Goal: Transaction & Acquisition: Purchase product/service

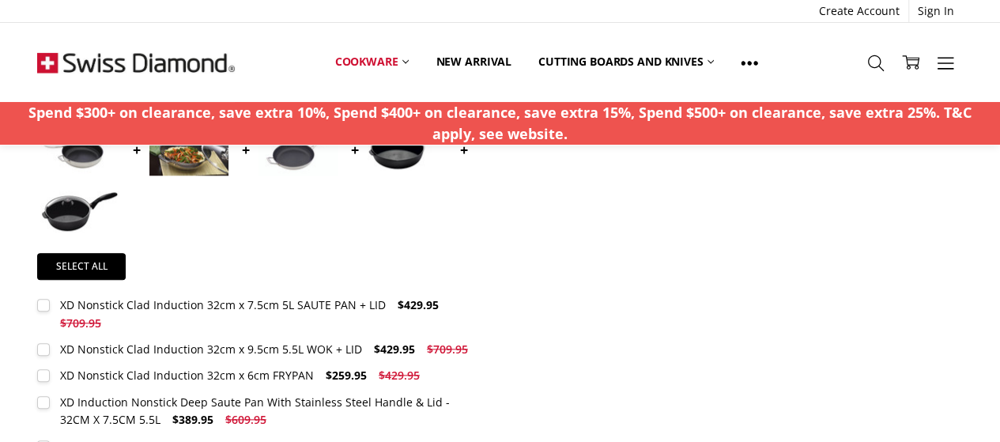
scroll to position [790, 0]
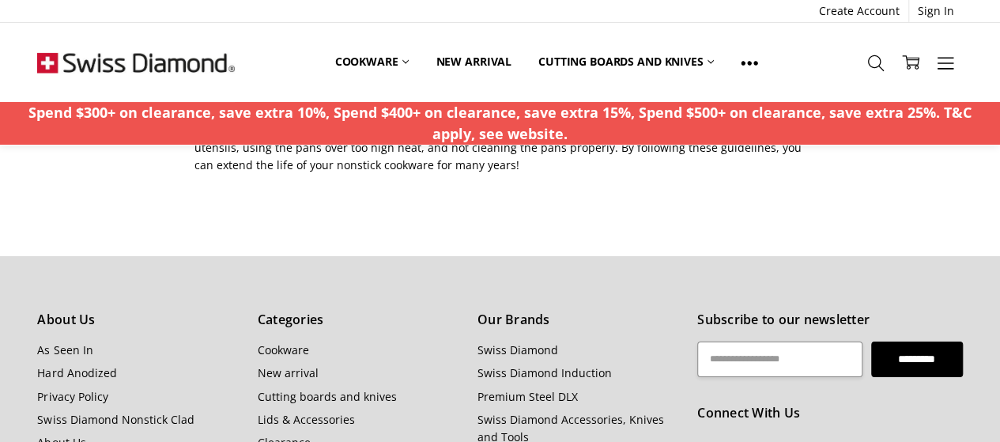
scroll to position [2371, 0]
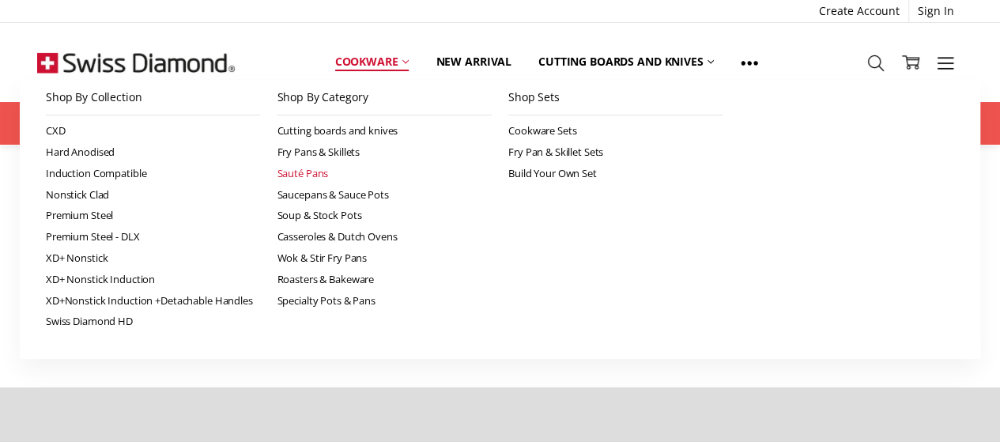
click at [315, 172] on link "Sauté Pans" at bounding box center [384, 173] width 215 height 21
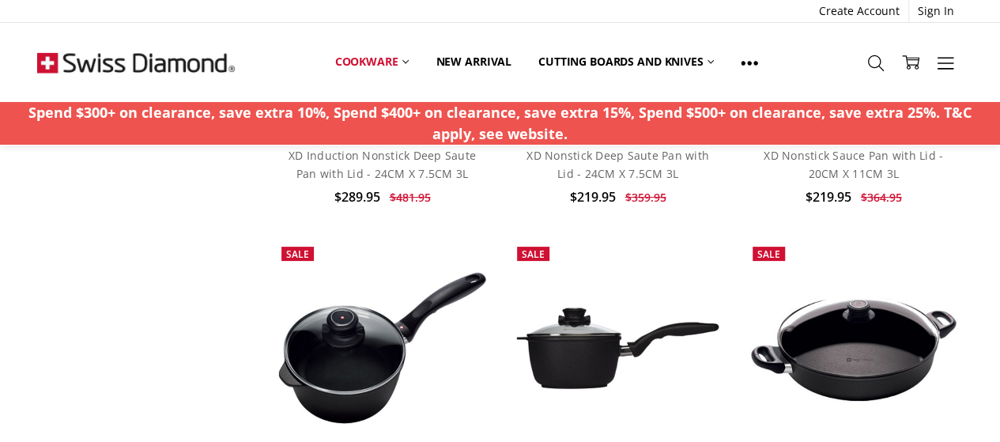
scroll to position [3162, 0]
